Goal: Task Accomplishment & Management: Use online tool/utility

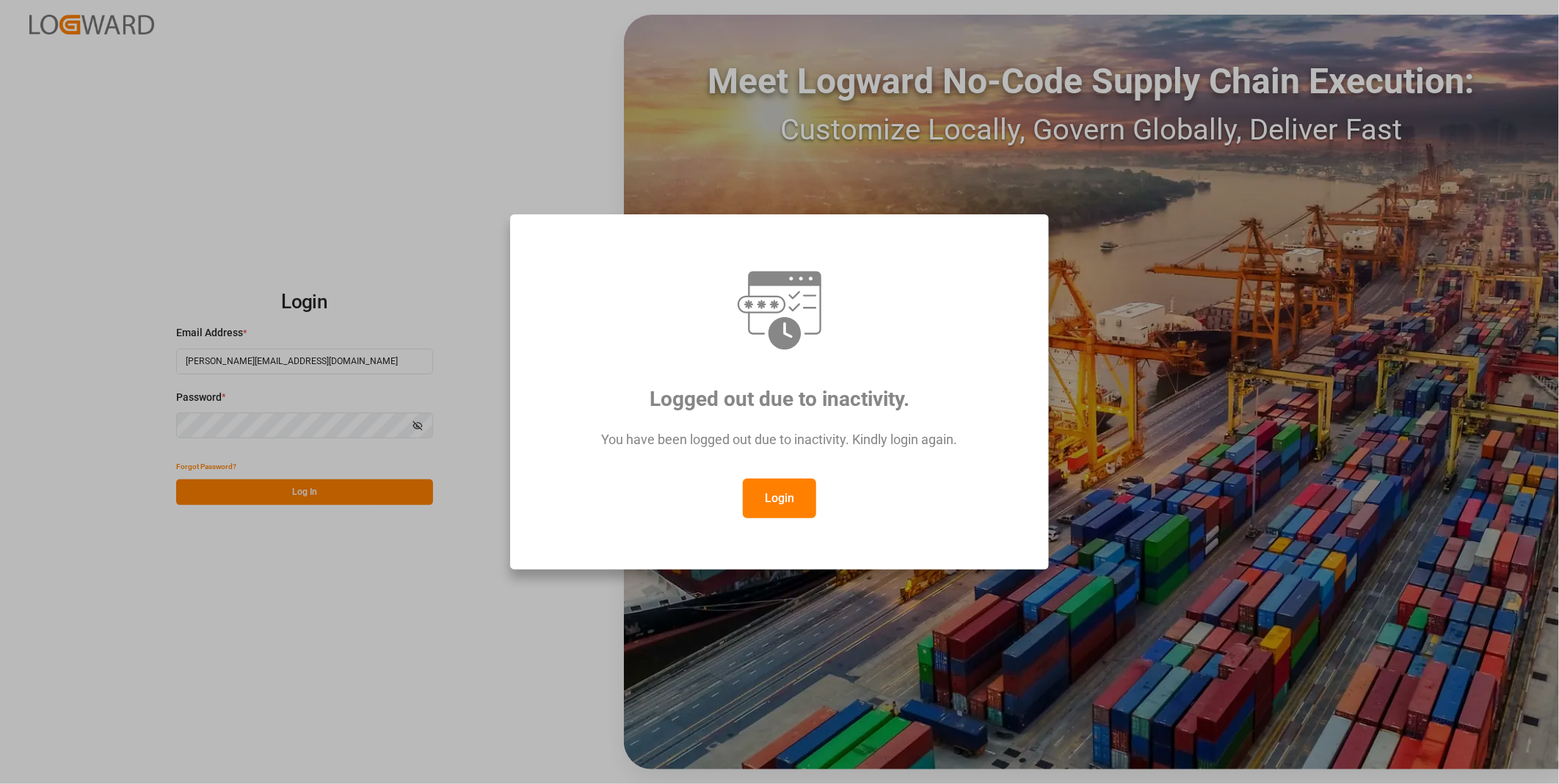
click at [774, 496] on button "Login" at bounding box center [779, 498] width 73 height 39
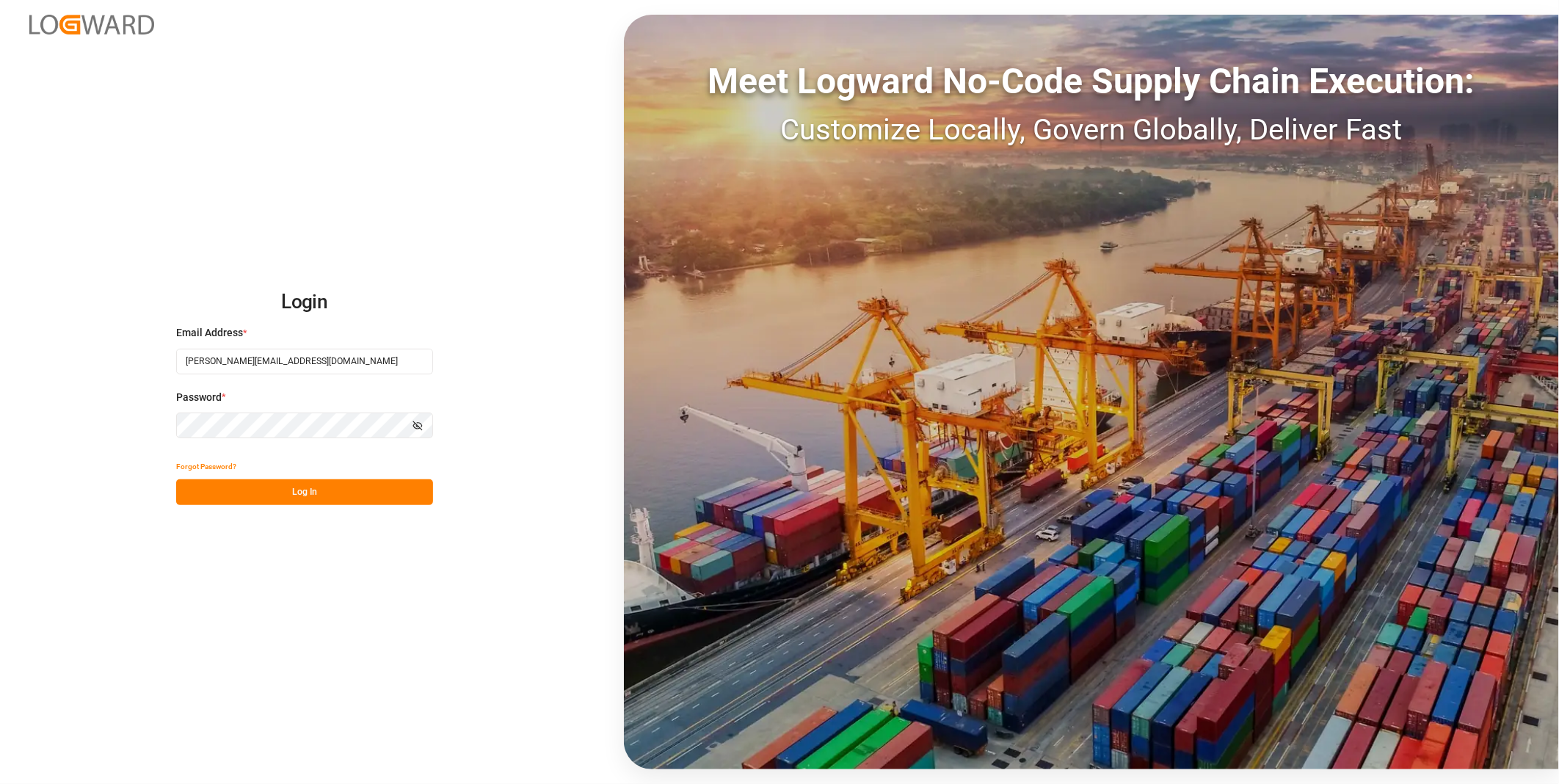
click at [296, 508] on div "Login Email Address * [PERSON_NAME][EMAIL_ADDRESS][DOMAIN_NAME] Password * Show…" at bounding box center [779, 392] width 1559 height 784
click at [296, 493] on button "Log In" at bounding box center [305, 492] width 257 height 25
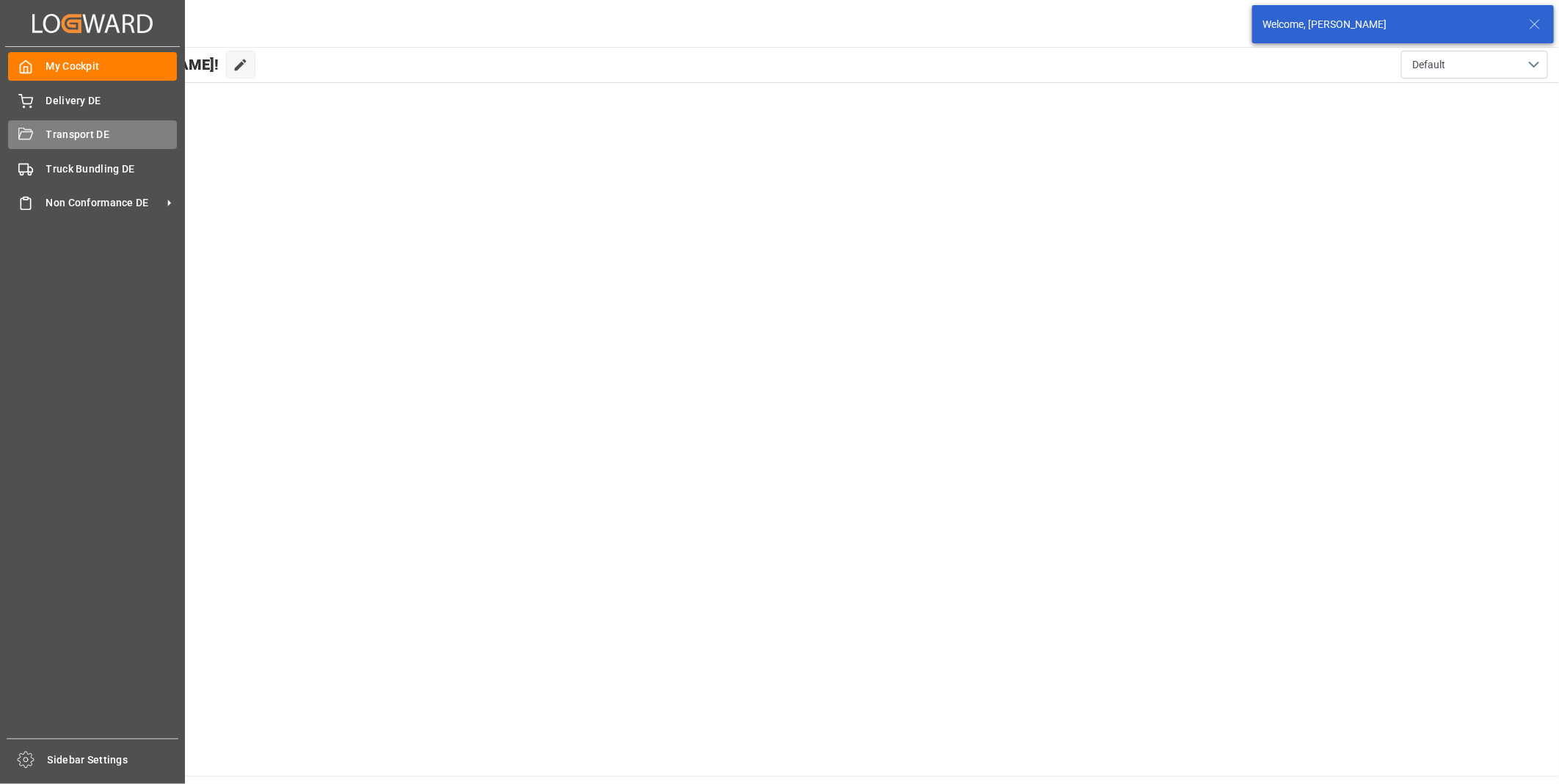
click at [49, 136] on span "Transport DE" at bounding box center [112, 135] width 131 height 16
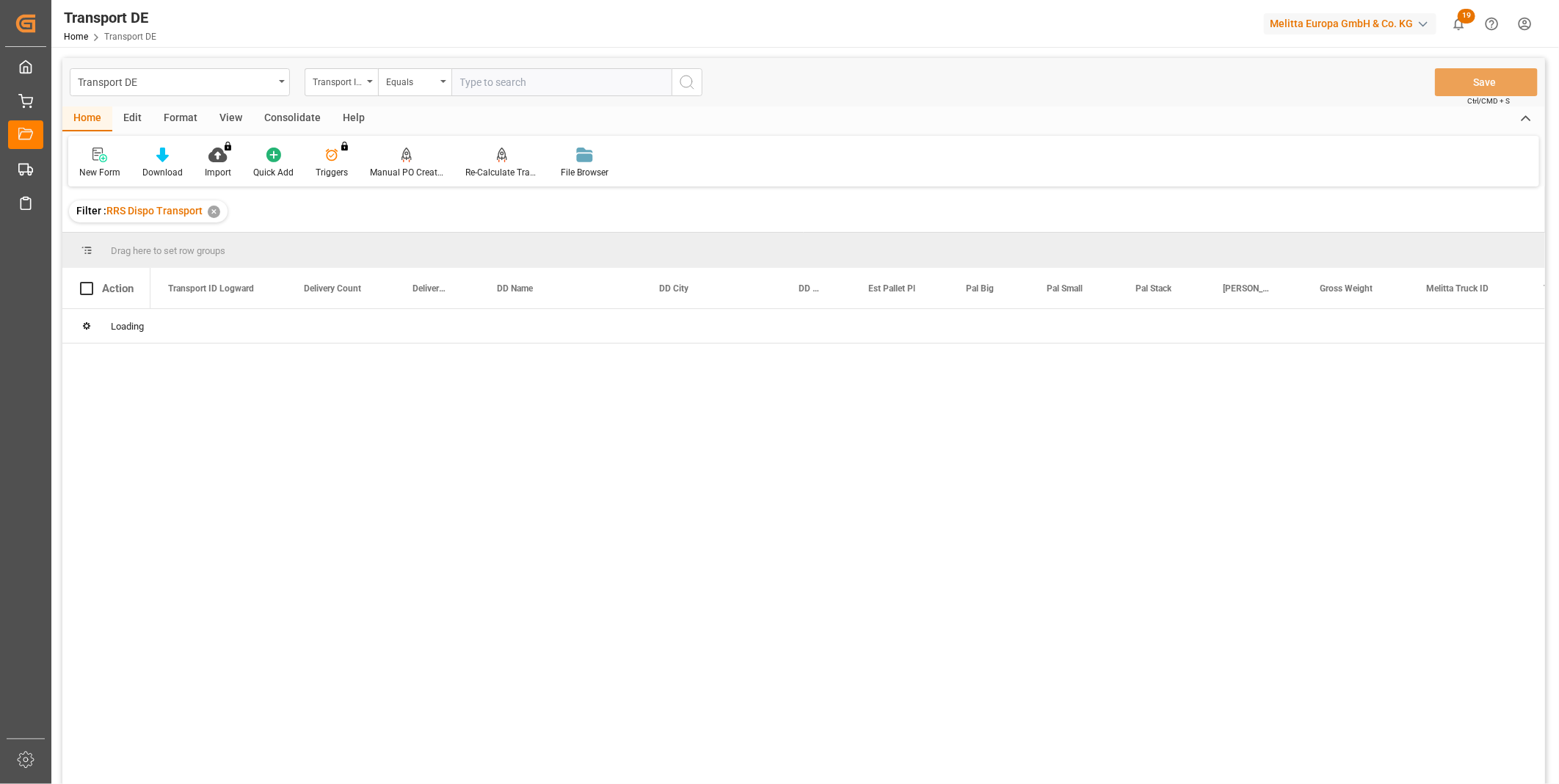
click at [303, 119] on div "Consolidate" at bounding box center [292, 119] width 79 height 25
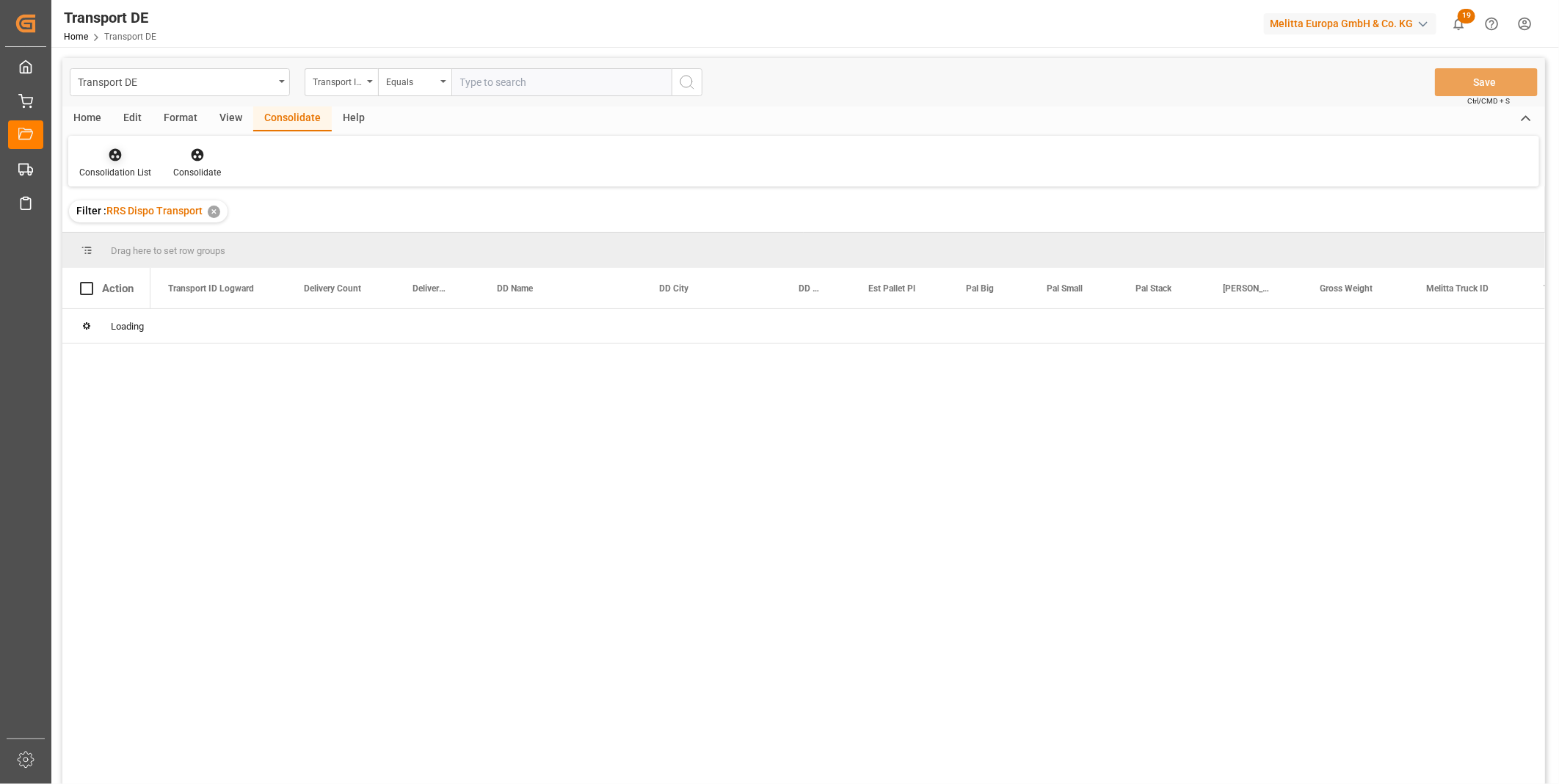
click at [93, 157] on div at bounding box center [116, 154] width 72 height 16
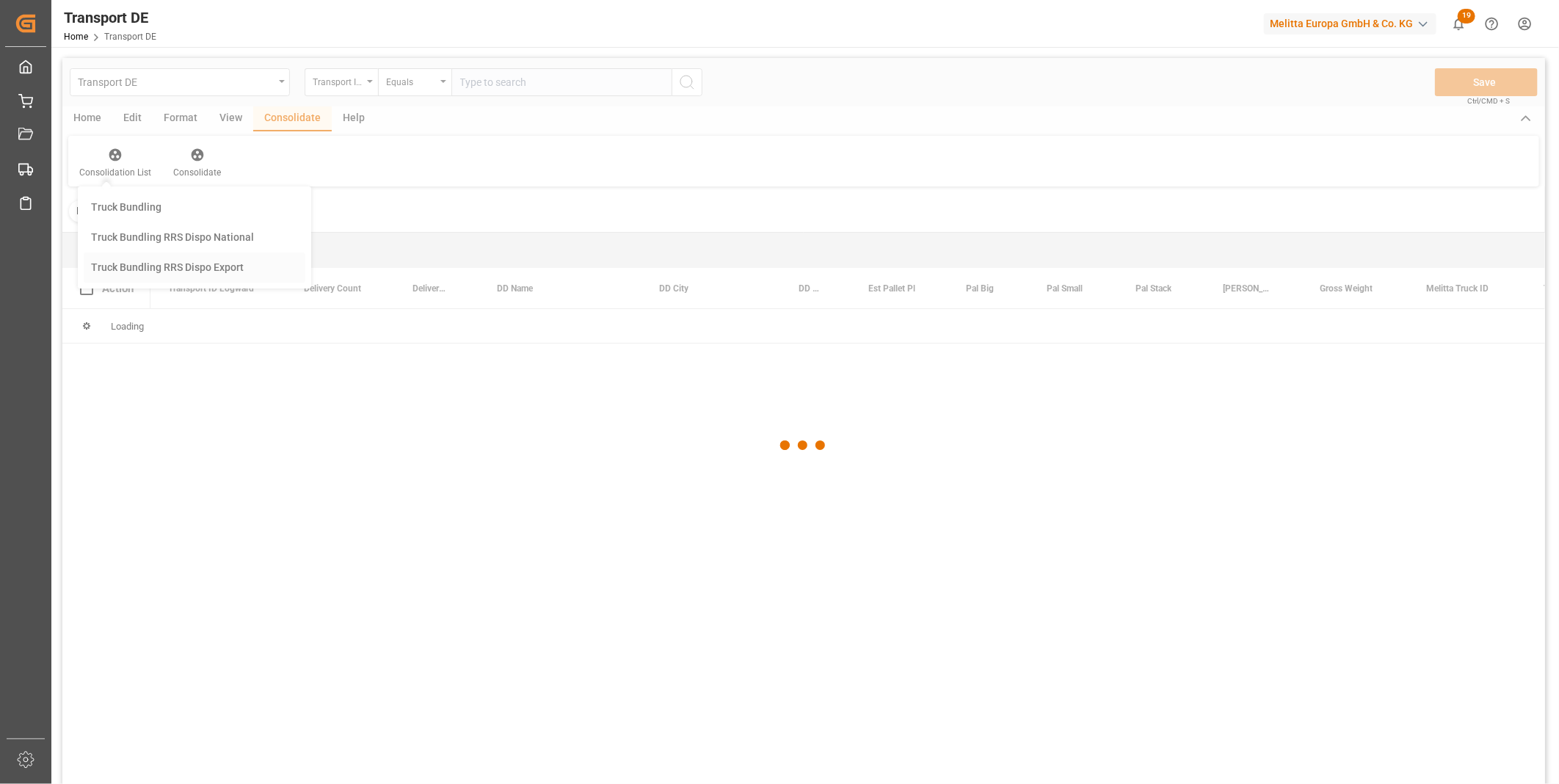
click at [150, 255] on div "Transport DE Transport ID Logward Equals Save Ctrl/CMD + S Home Edit Format Vie…" at bounding box center [804, 440] width 1483 height 764
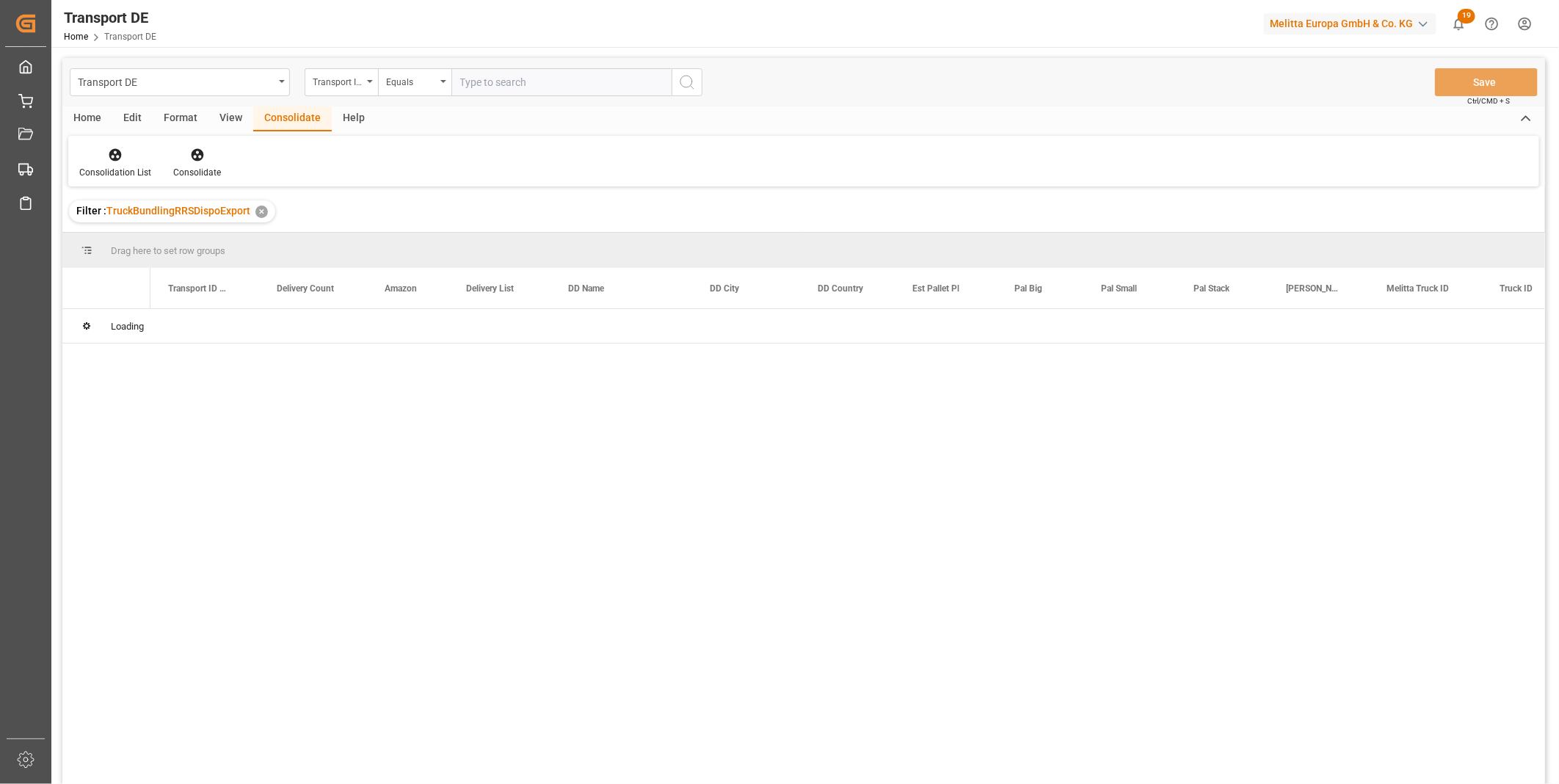
click at [337, 99] on div "Transport DE Transport ID Logward Equals Save Ctrl/CMD + S" at bounding box center [804, 82] width 1483 height 48
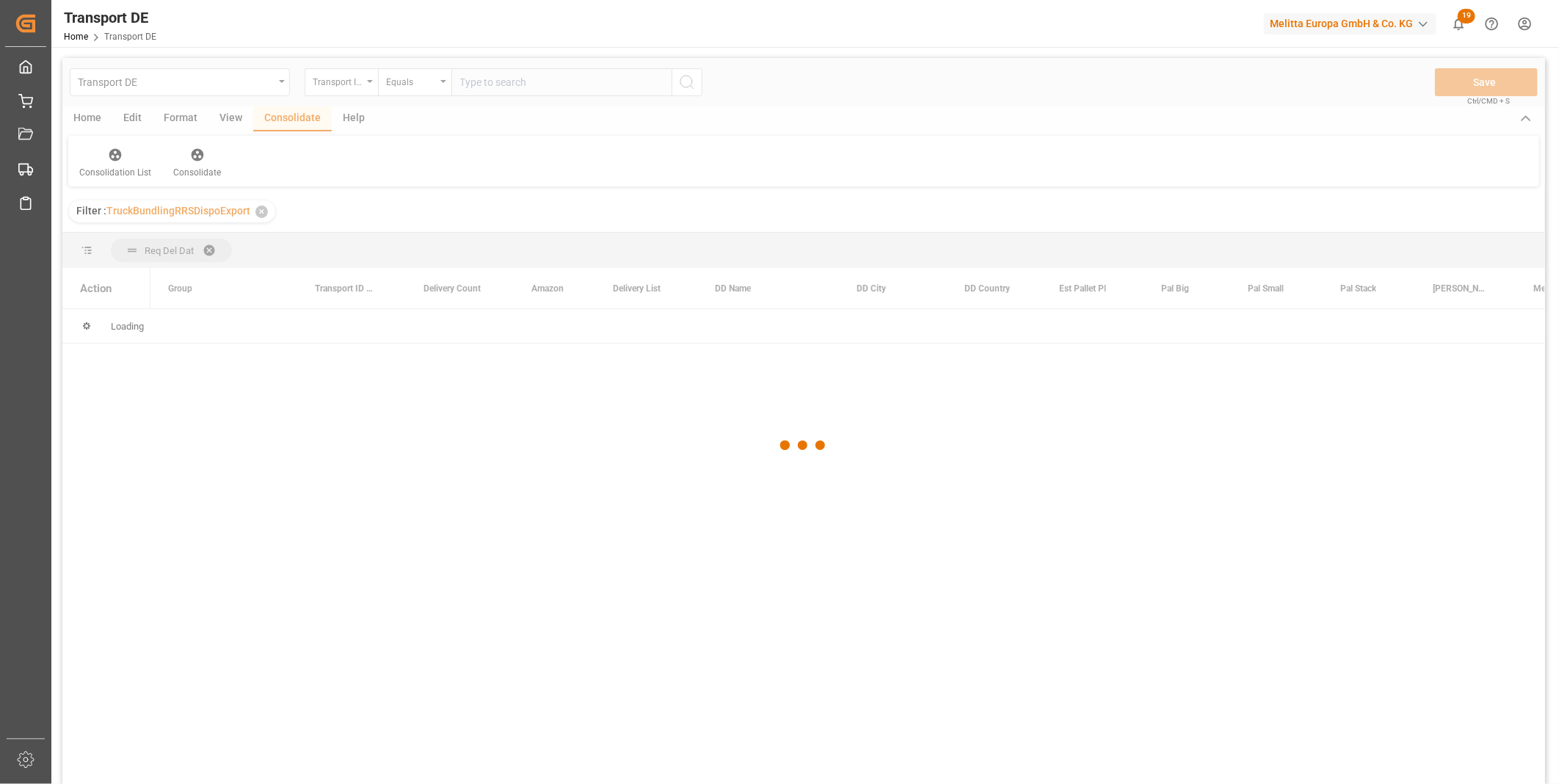
click at [339, 89] on div at bounding box center [804, 446] width 1483 height 775
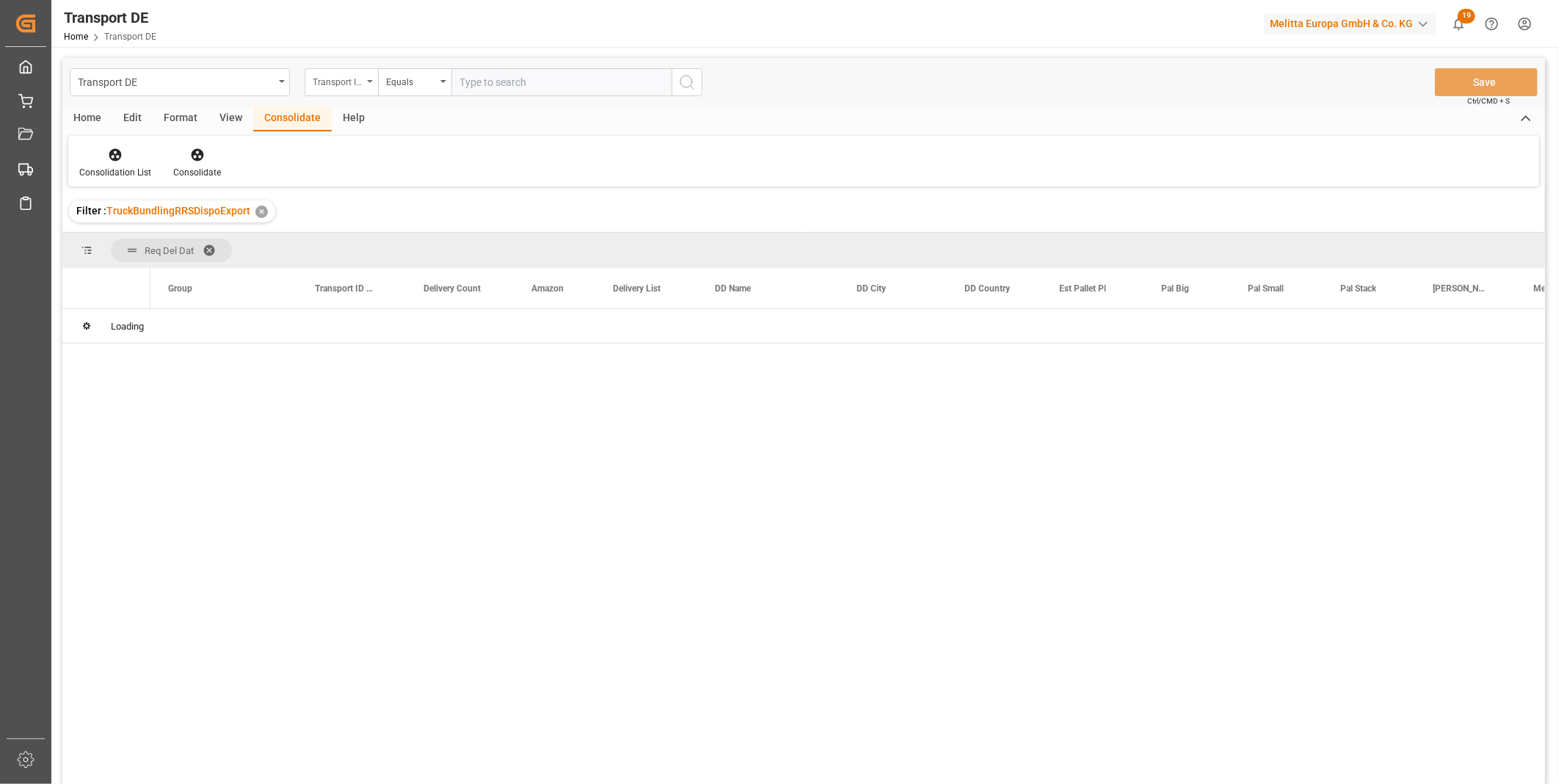
click at [339, 86] on div "Transport DE Transport ID Logward Equals Save Ctrl/CMD + S Home Edit Format Vie…" at bounding box center [804, 440] width 1483 height 764
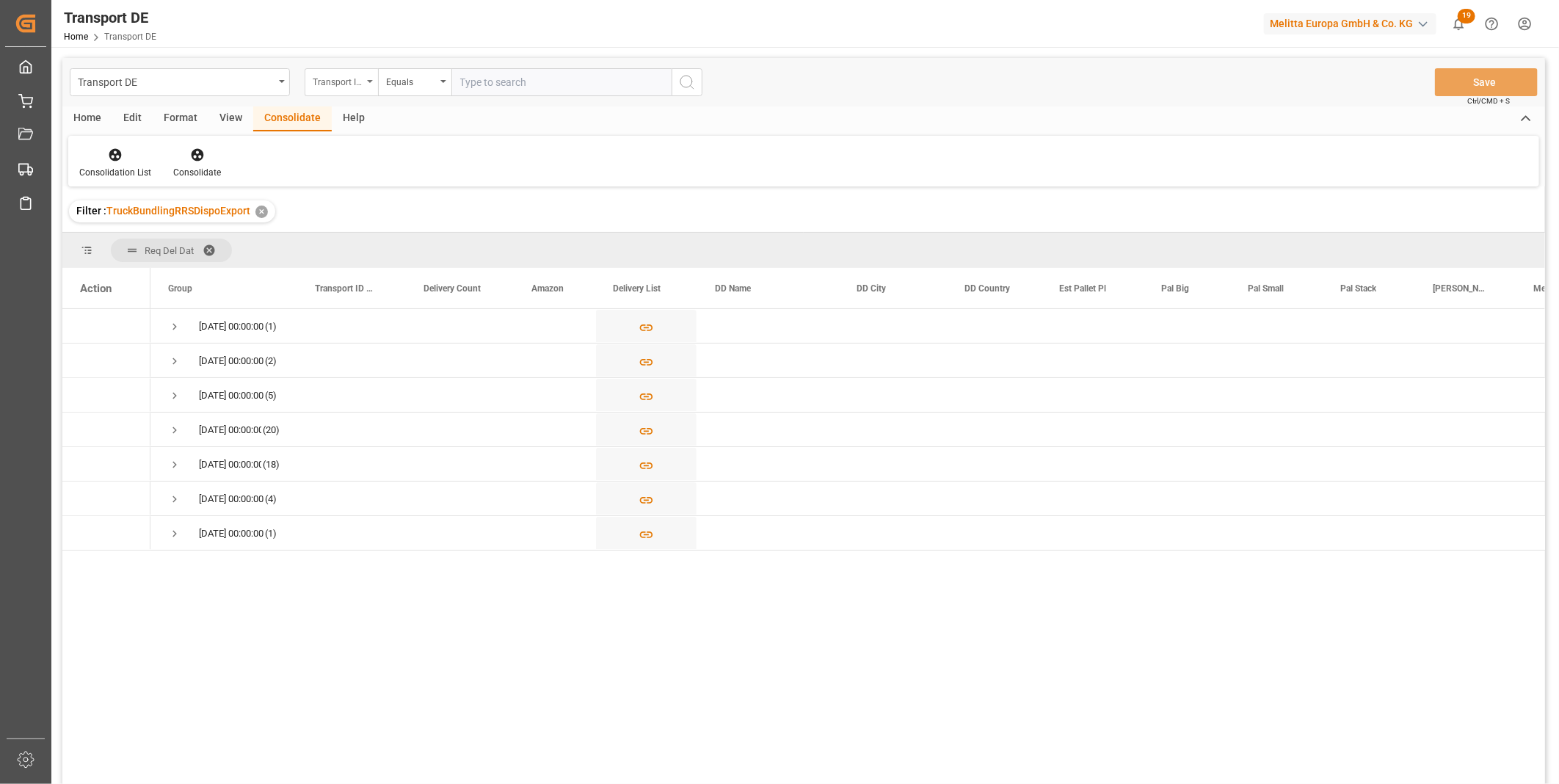
click at [339, 86] on div "Transport ID Logward" at bounding box center [337, 80] width 50 height 17
type input "Route"
click at [357, 143] on div "Route" at bounding box center [415, 150] width 218 height 31
click at [427, 68] on div "Equals" at bounding box center [414, 82] width 73 height 28
click at [421, 232] on div "Starts with" at bounding box center [488, 242] width 218 height 31
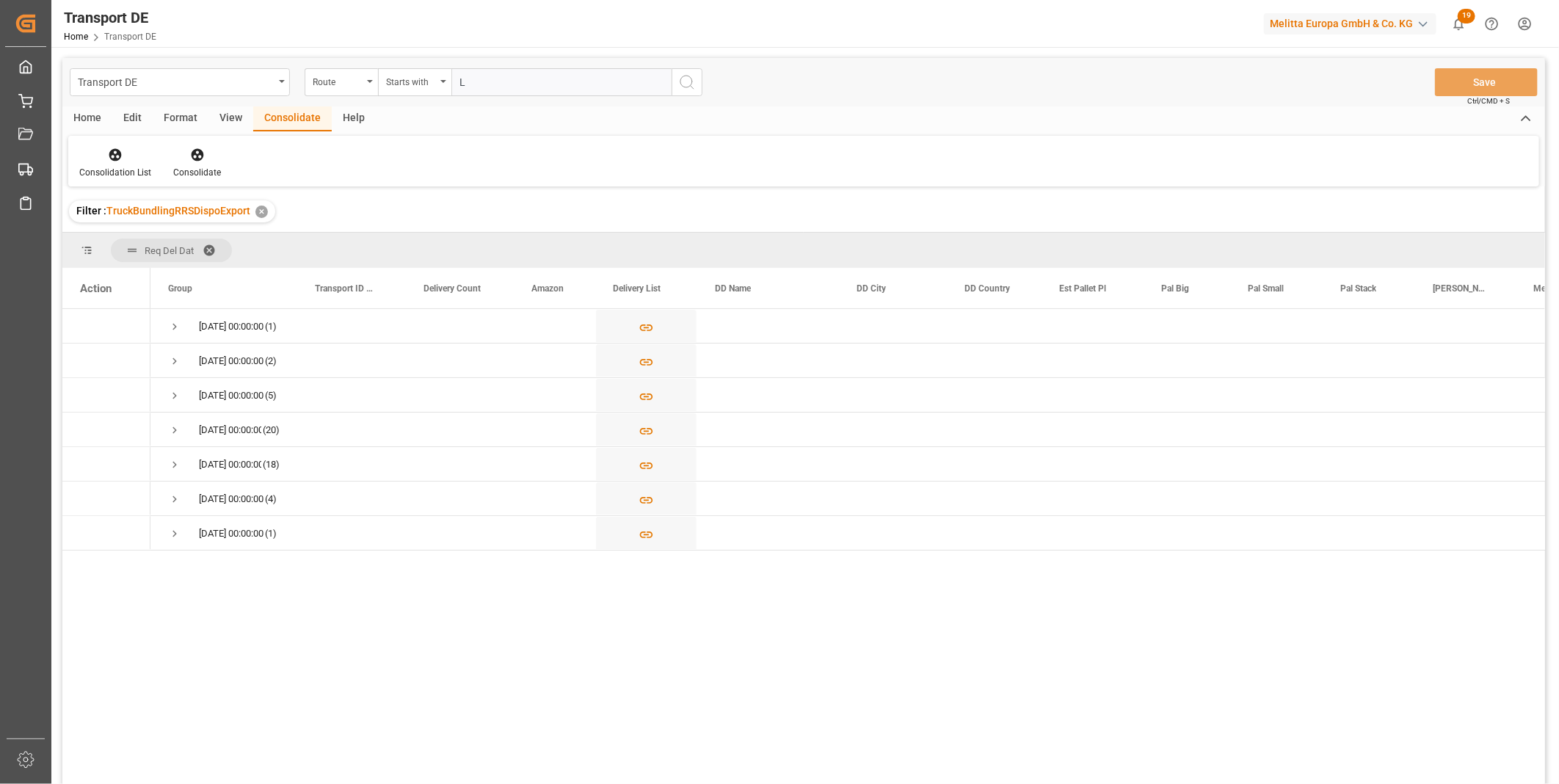
type input "LT"
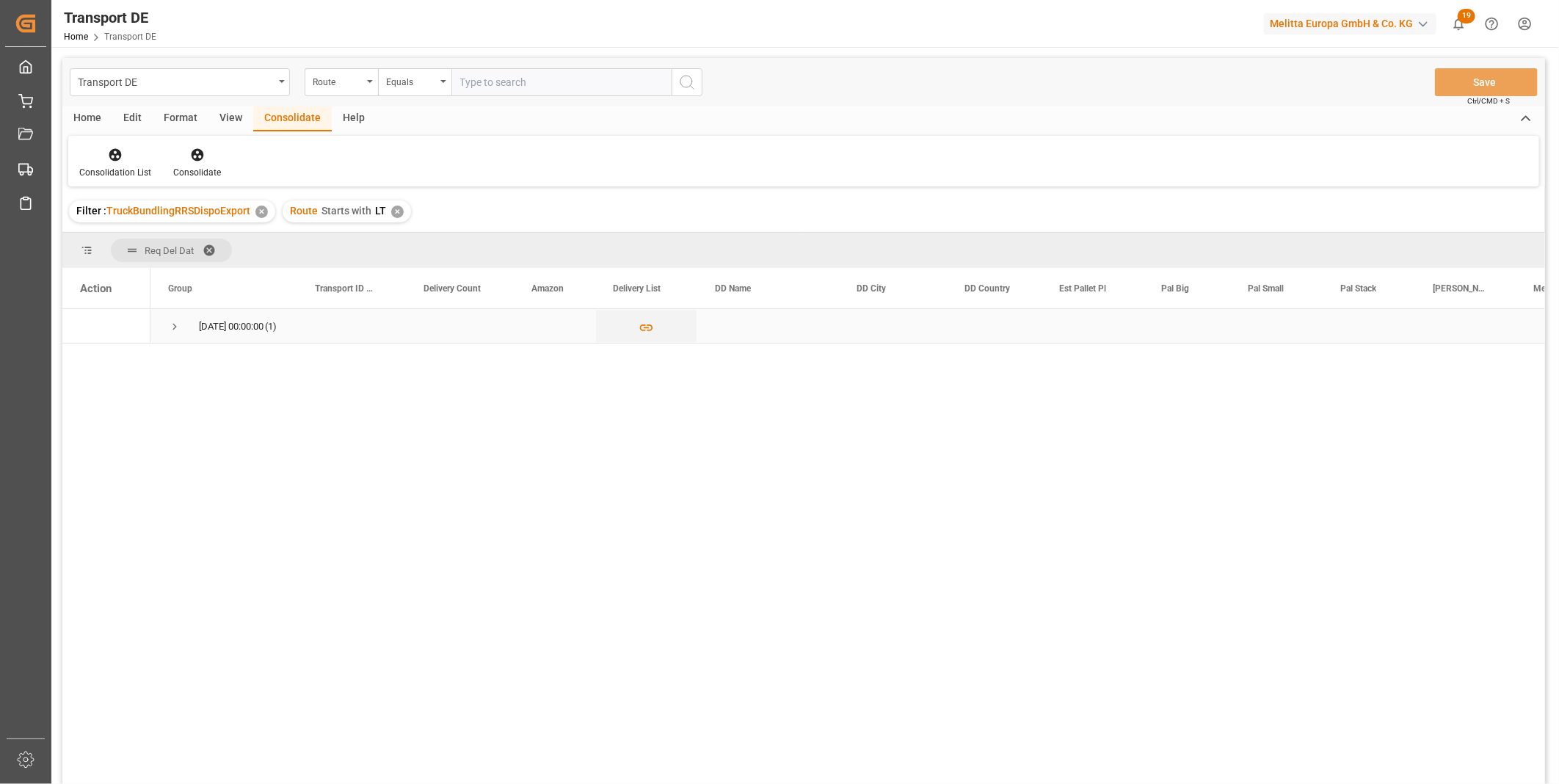
click at [180, 324] on span "Press SPACE to select this row." at bounding box center [175, 327] width 13 height 13
click at [628, 349] on button "Press SPACE to select this row." at bounding box center [646, 360] width 100 height 34
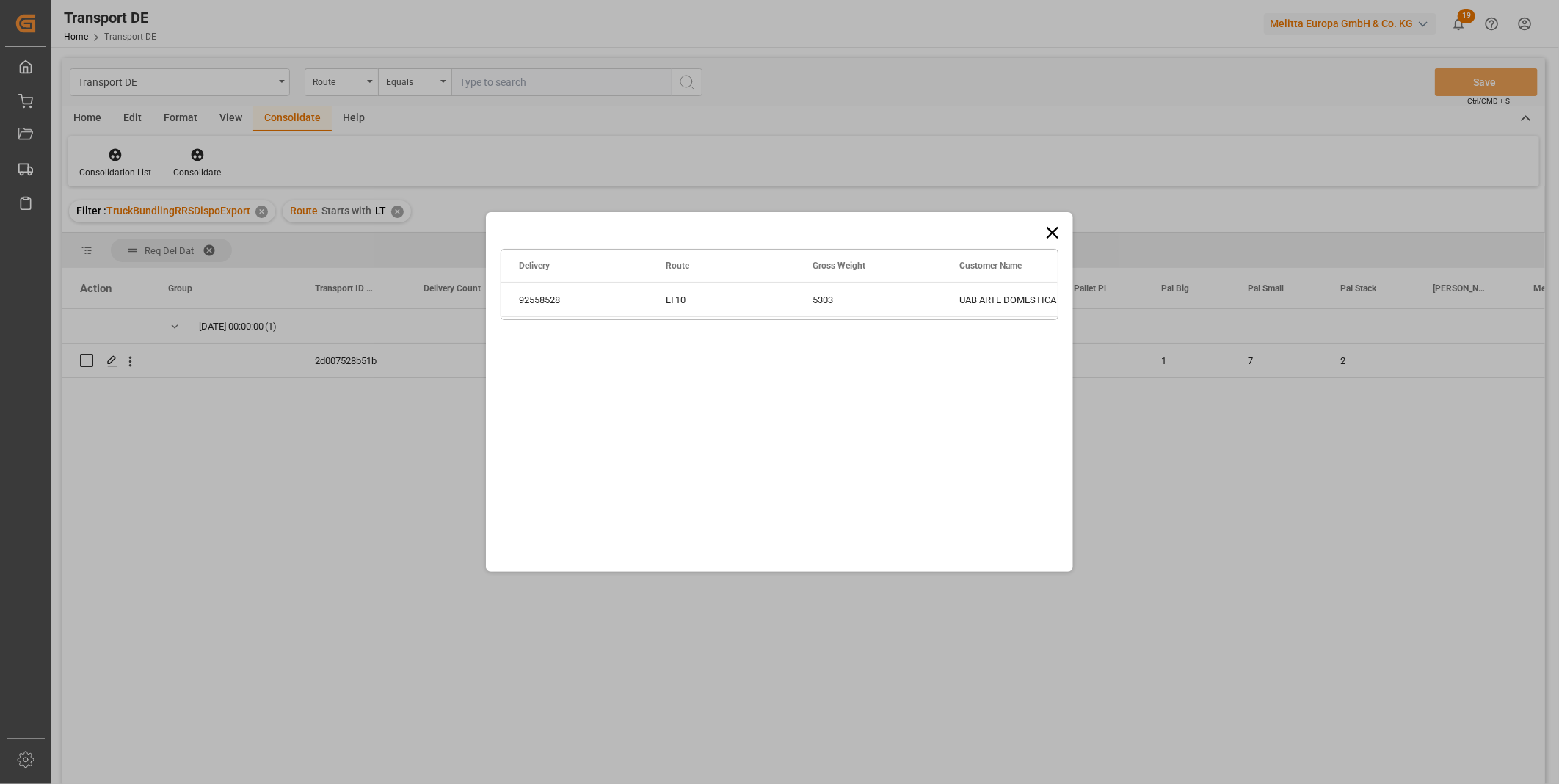
click at [642, 358] on div "Drag here to set row groups Drag here to set column labels Delivery Route Gross…" at bounding box center [779, 392] width 587 height 360
click at [1044, 227] on icon at bounding box center [1052, 232] width 21 height 21
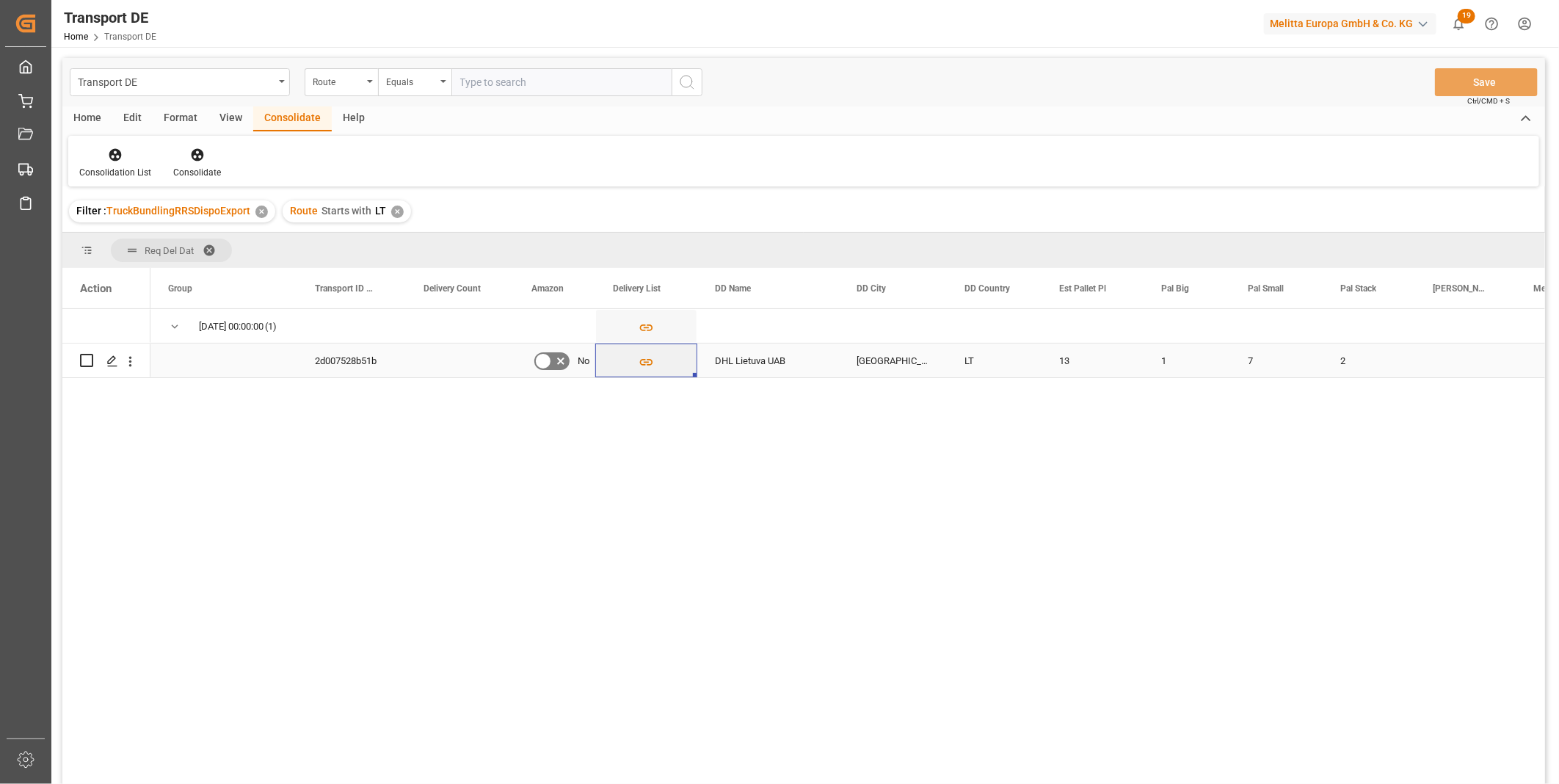
click at [94, 360] on div "Press SPACE to select this row." at bounding box center [106, 360] width 53 height 32
click at [92, 358] on input "Press Space to toggle row selection (unchecked)" at bounding box center [86, 360] width 13 height 13
checkbox input "true"
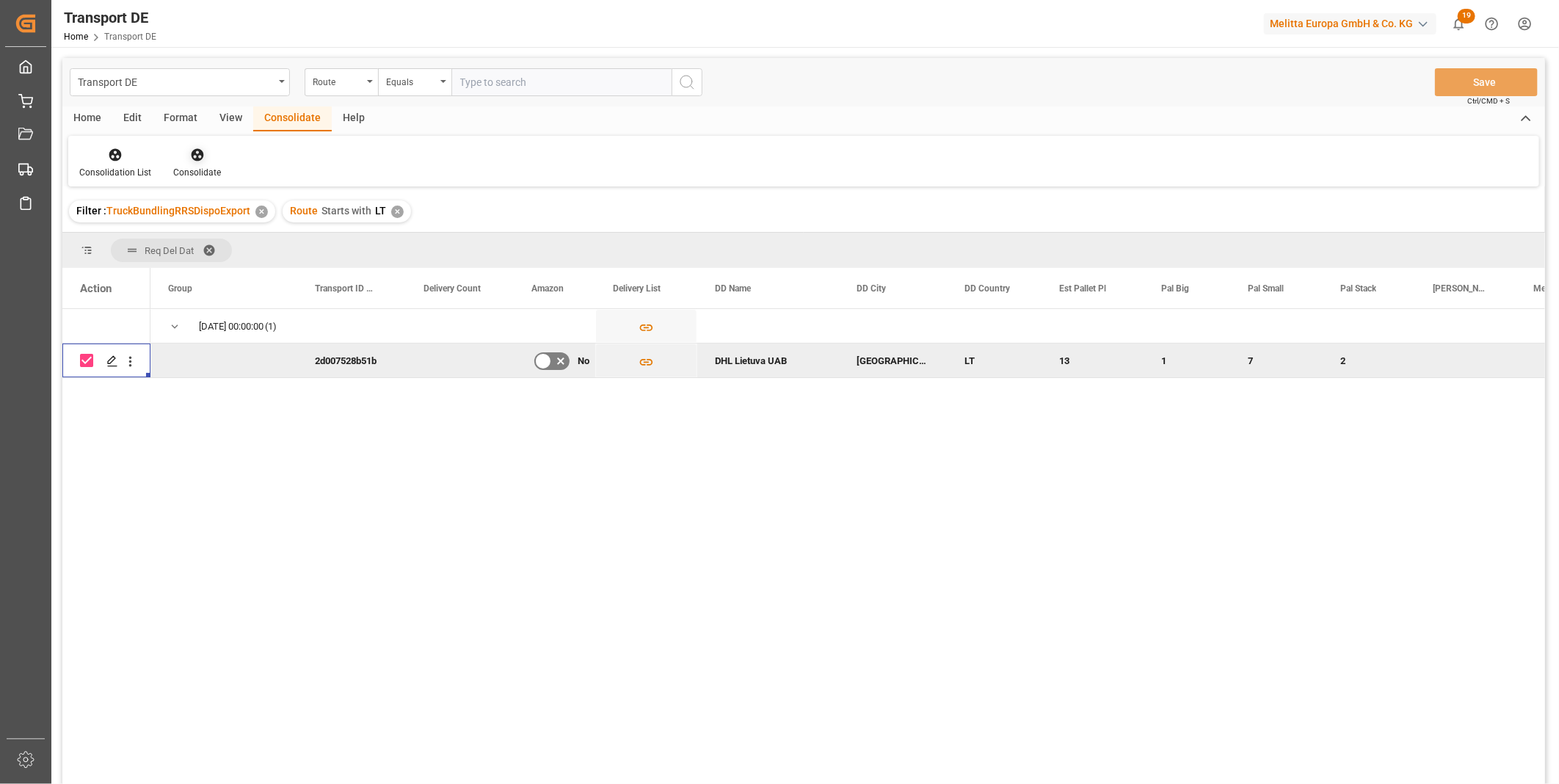
click at [196, 163] on div "Consolidate" at bounding box center [197, 163] width 70 height 32
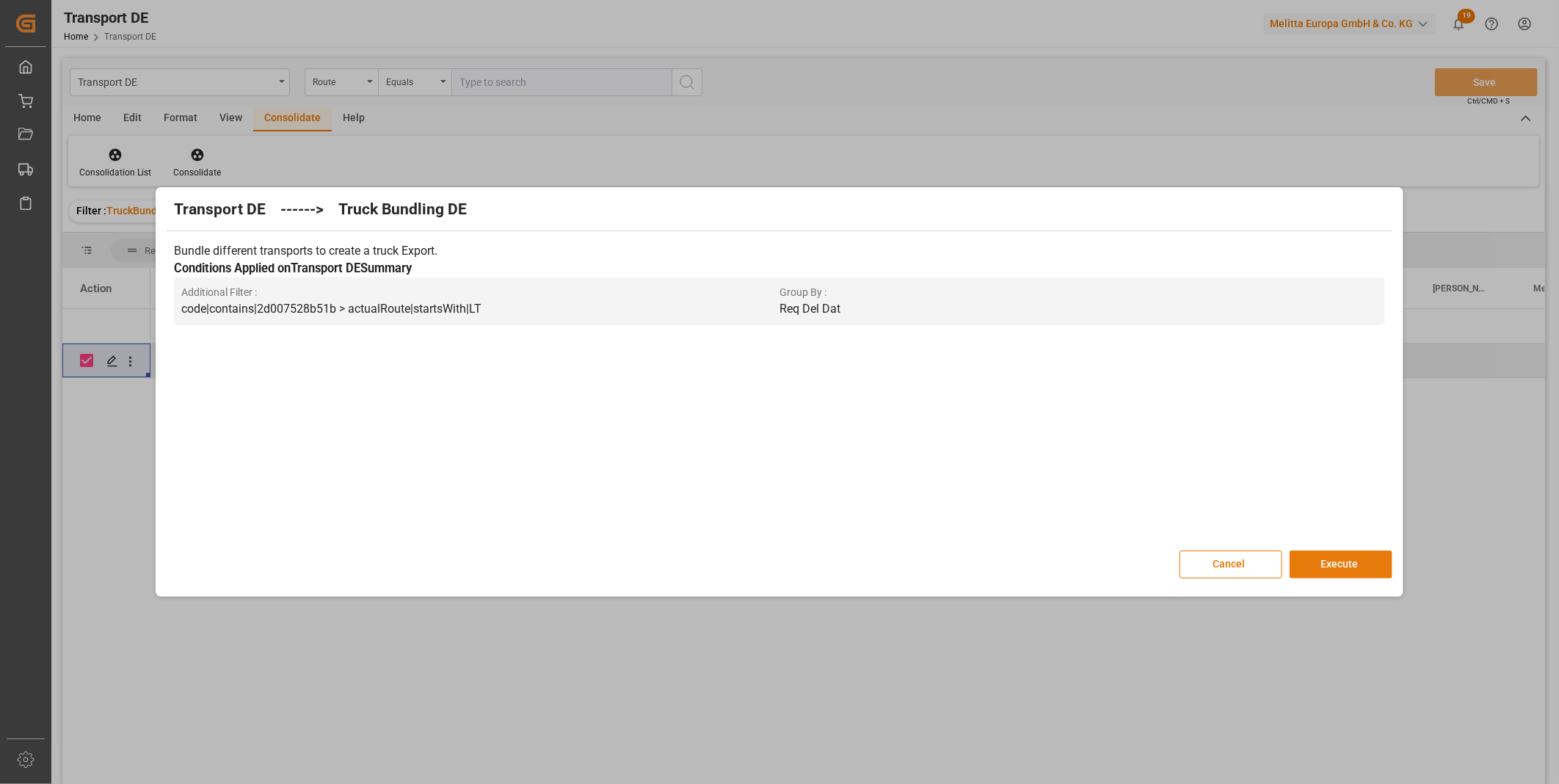
click at [1352, 565] on button "Execute" at bounding box center [1341, 564] width 103 height 28
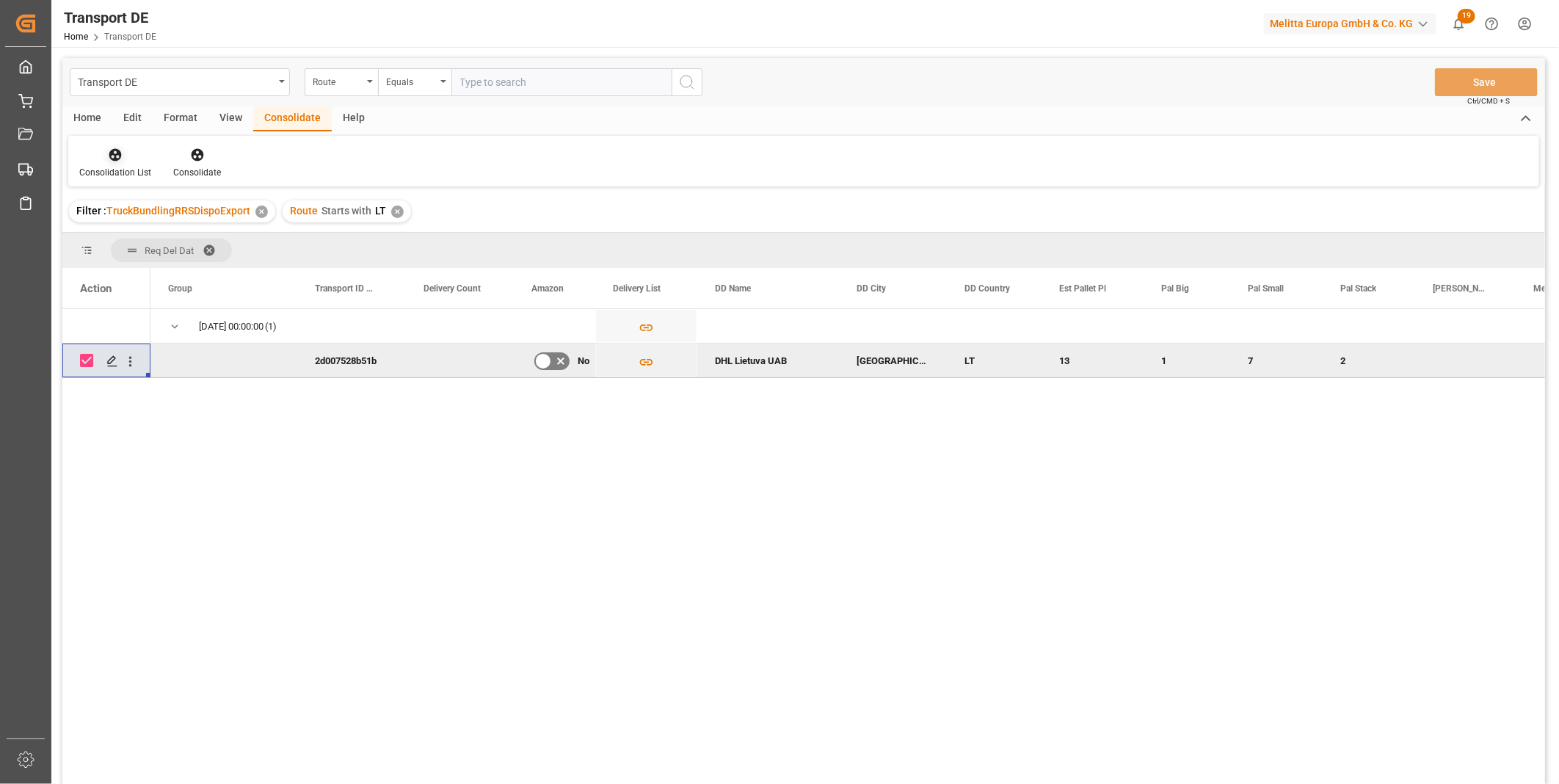
drag, startPoint x: 122, startPoint y: 158, endPoint x: 128, endPoint y: 171, distance: 14.3
click at [122, 158] on div at bounding box center [116, 154] width 72 height 16
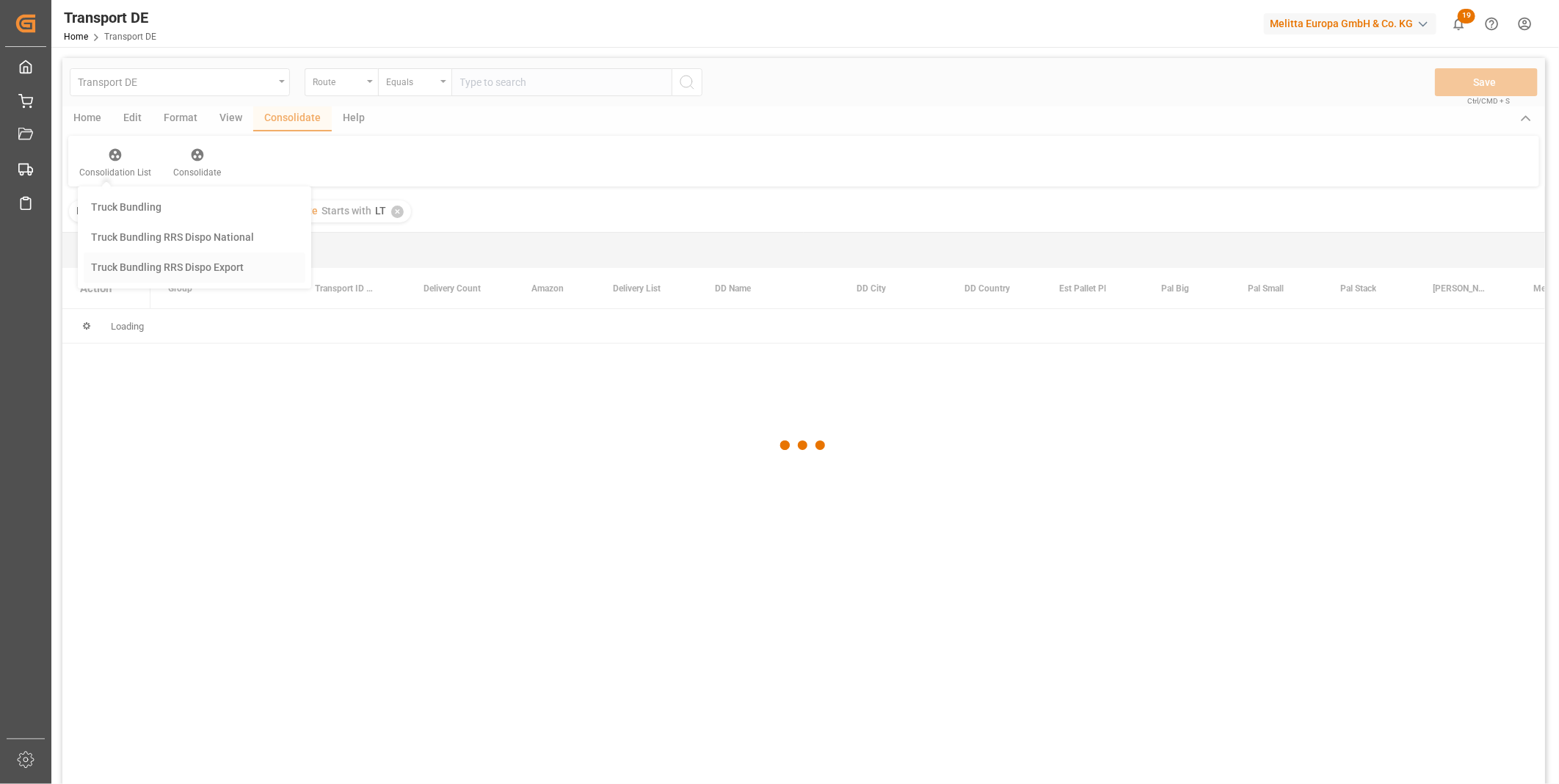
click at [142, 274] on div "Transport DE Route Equals Save Ctrl/CMD + S Home Edit Format View Consolidate H…" at bounding box center [804, 440] width 1483 height 764
